Goal: Book appointment/travel/reservation

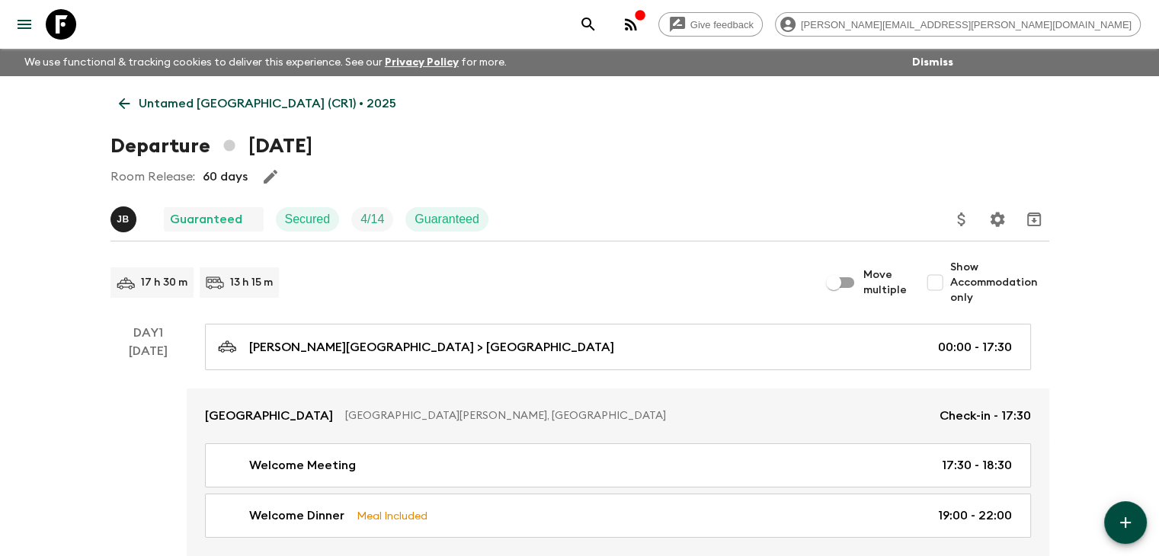
click at [122, 95] on link "Untamed [GEOGRAPHIC_DATA] (CR1) • 2025" at bounding box center [258, 103] width 294 height 30
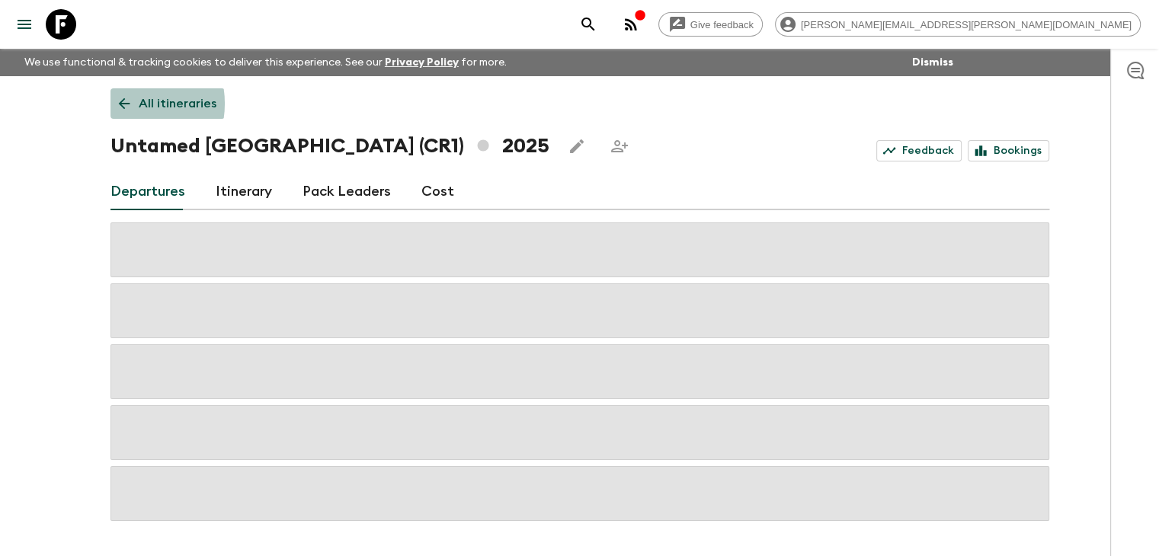
click at [126, 104] on icon at bounding box center [123, 103] width 11 height 11
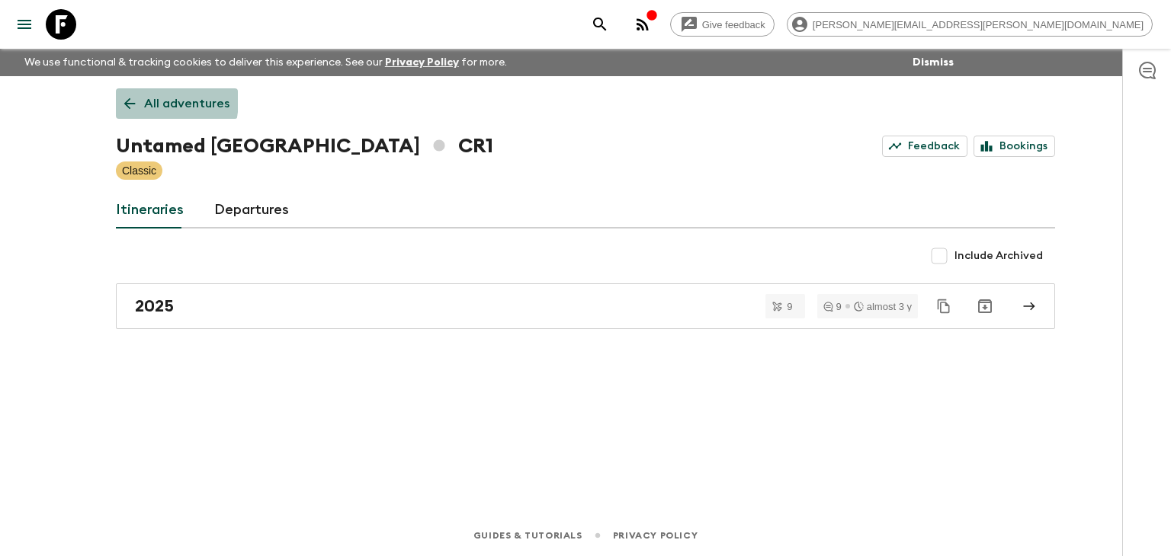
click at [132, 99] on icon at bounding box center [129, 103] width 17 height 17
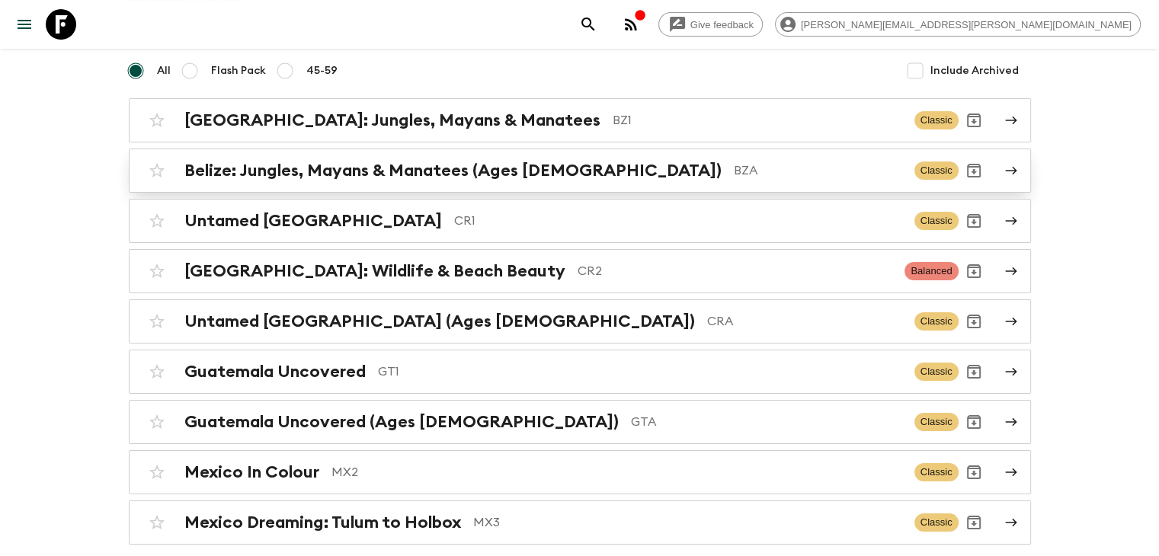
scroll to position [152, 0]
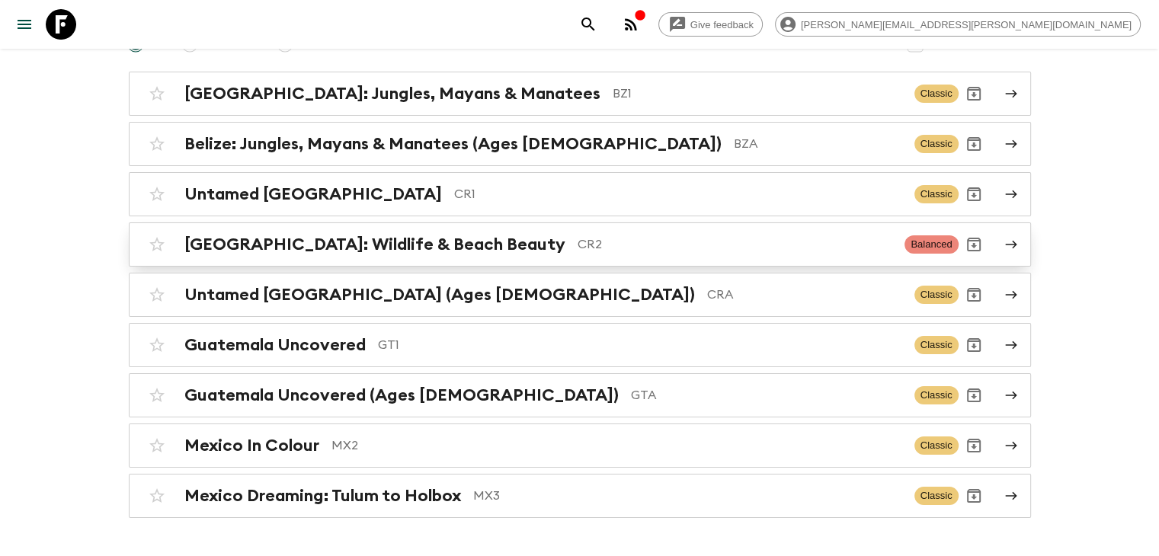
click at [264, 235] on h2 "[GEOGRAPHIC_DATA]: Wildlife & Beach Beauty" at bounding box center [374, 245] width 381 height 20
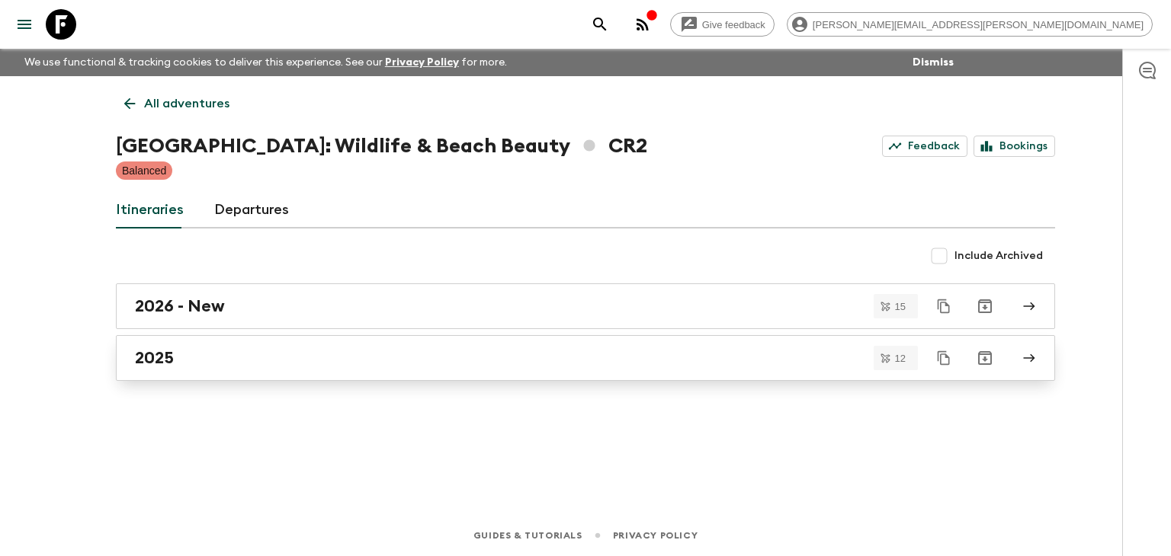
click at [240, 354] on div "2025" at bounding box center [571, 358] width 872 height 20
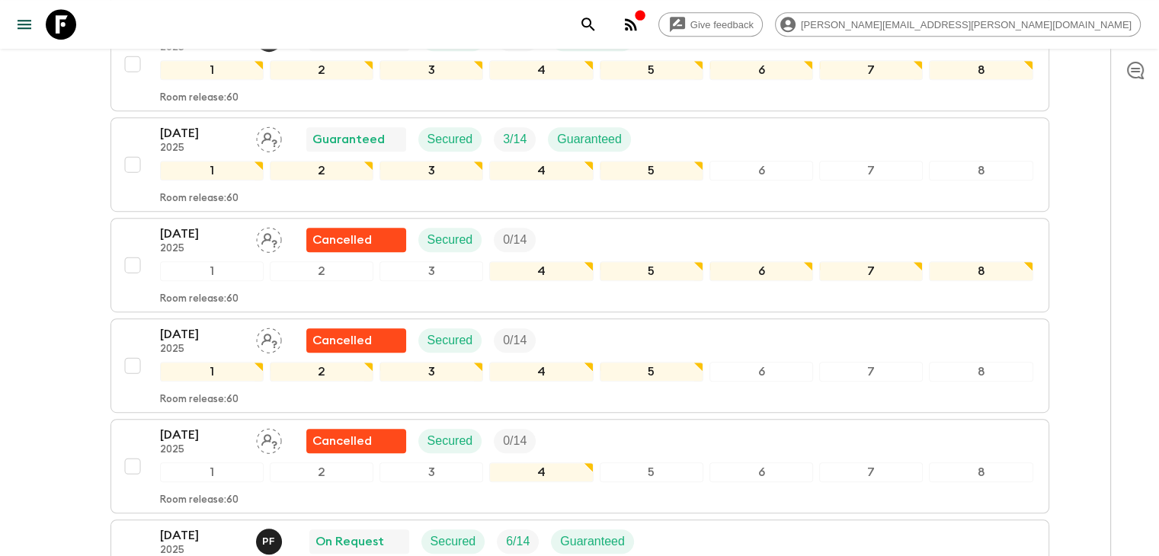
scroll to position [659, 0]
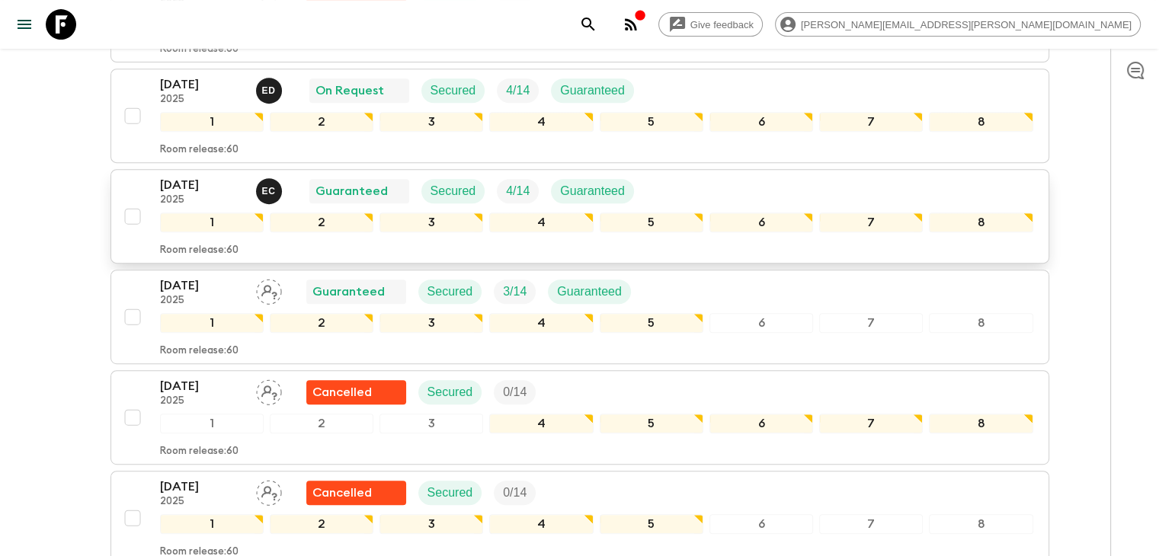
click at [131, 184] on div "[DATE] 2025 E C Guaranteed Secured 4 / 14 Guaranteed 1 2 3 4 5 6 7 8 Room relea…" at bounding box center [575, 216] width 916 height 81
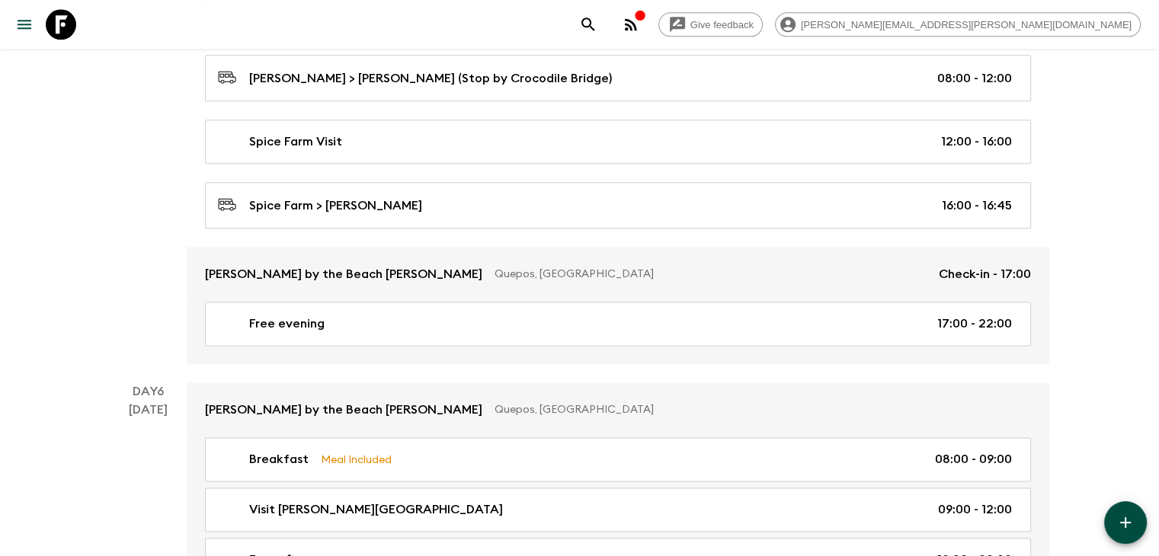
scroll to position [2134, 0]
